Goal: Navigation & Orientation: Understand site structure

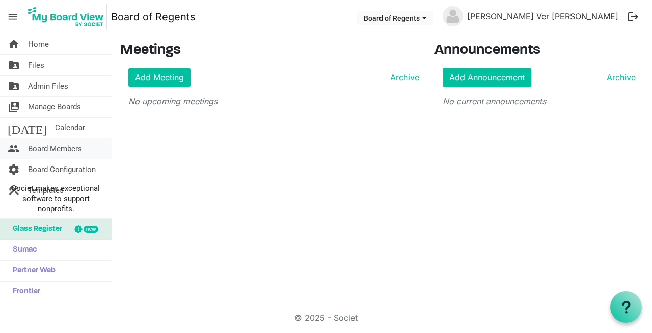
click at [55, 147] on span "Board Members" at bounding box center [55, 149] width 54 height 20
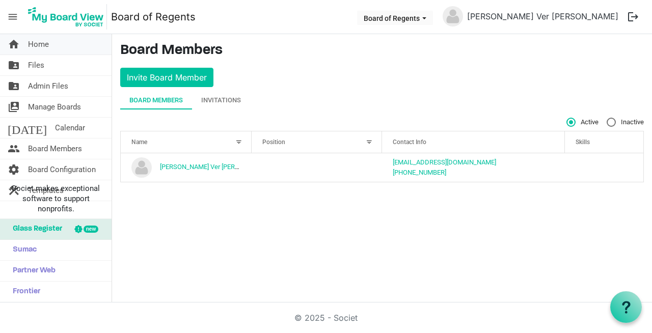
click at [35, 44] on span "Home" at bounding box center [38, 44] width 21 height 20
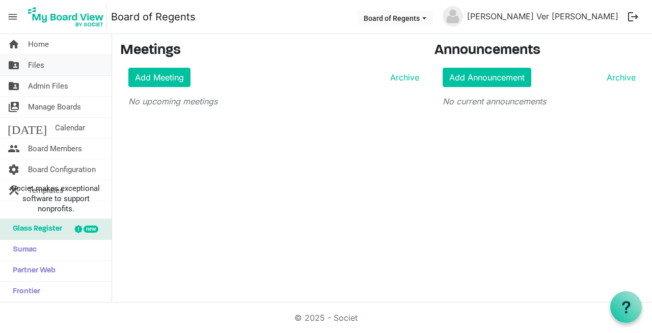
click at [35, 64] on span "Files" at bounding box center [36, 65] width 16 height 20
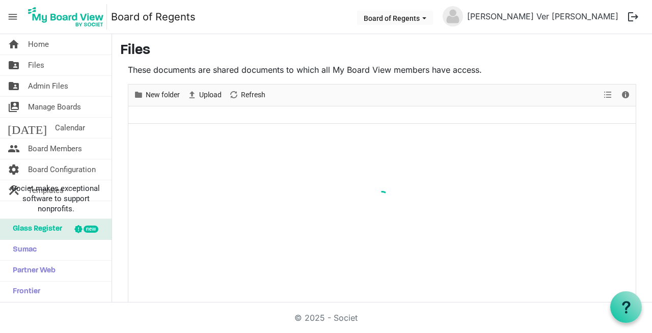
click at [34, 65] on span "Files" at bounding box center [36, 65] width 16 height 20
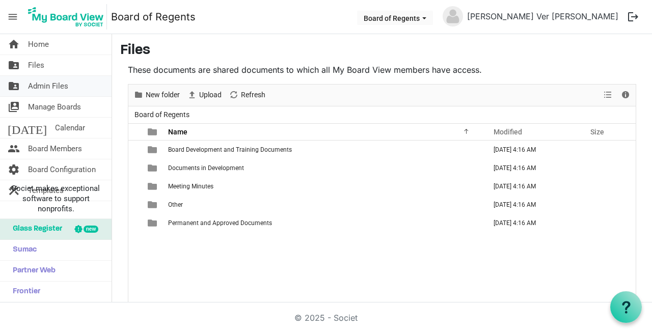
click at [44, 86] on span "Admin Files" at bounding box center [48, 86] width 40 height 20
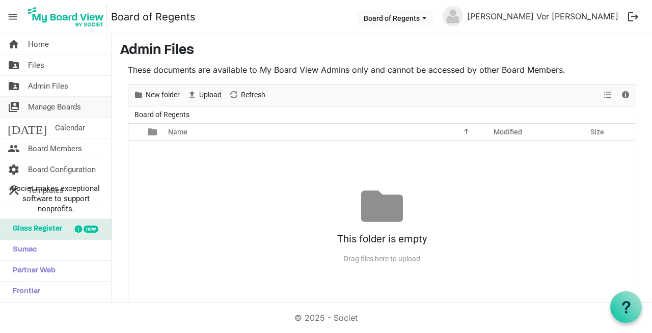
click at [43, 107] on span "Manage Boards" at bounding box center [54, 107] width 53 height 20
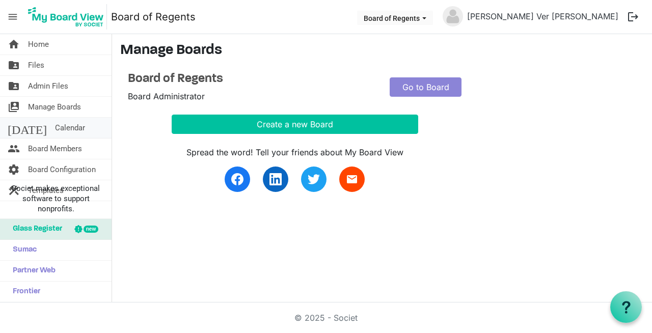
click at [55, 128] on span "Calendar" at bounding box center [70, 128] width 30 height 20
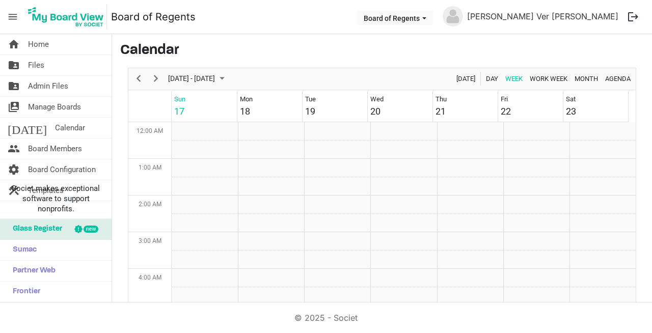
scroll to position [330, 0]
click at [62, 148] on span "Board Members" at bounding box center [55, 149] width 54 height 20
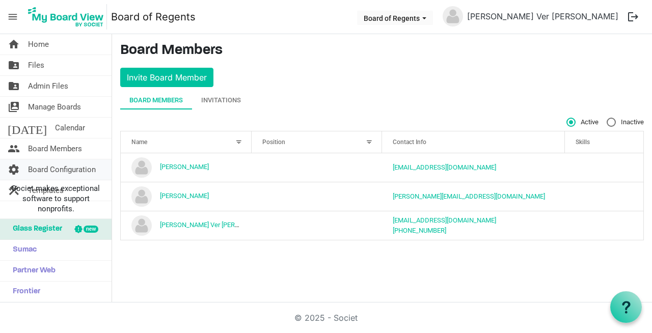
click at [65, 170] on span "Board Configuration" at bounding box center [62, 170] width 68 height 20
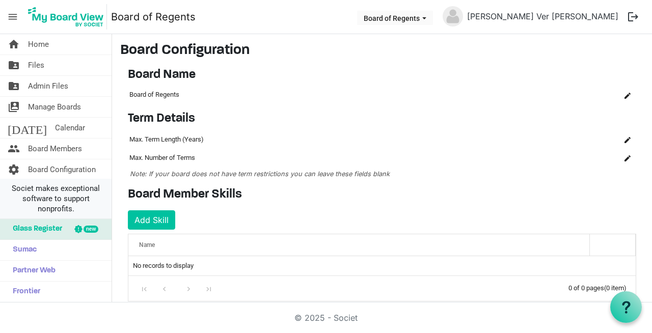
click at [56, 192] on span "Societ makes exceptional software to support nonprofits." at bounding box center [56, 199] width 102 height 31
